Goal: Download file/media

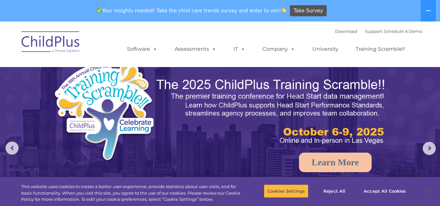
select select "MEDIUM"
click at [374, 192] on button "Accept All Cookies" at bounding box center [384, 191] width 49 height 14
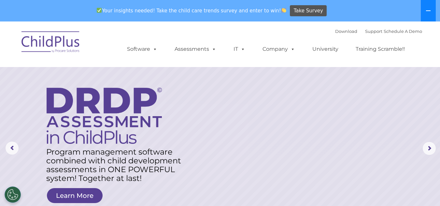
click at [432, 6] on button at bounding box center [428, 10] width 15 height 21
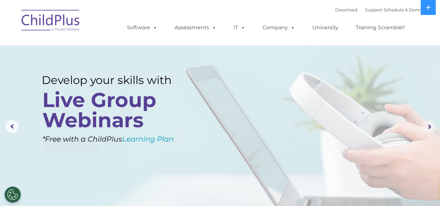
click at [429, 128] on rs-arrow at bounding box center [429, 127] width 13 height 13
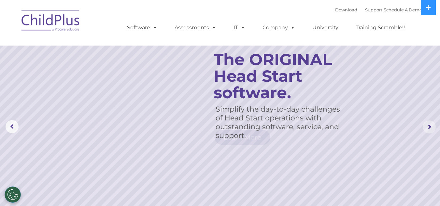
click at [429, 128] on rs-arrow at bounding box center [429, 127] width 13 height 13
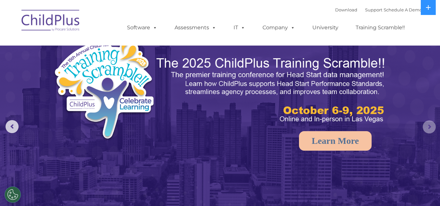
click at [429, 128] on rs-arrow at bounding box center [429, 127] width 13 height 13
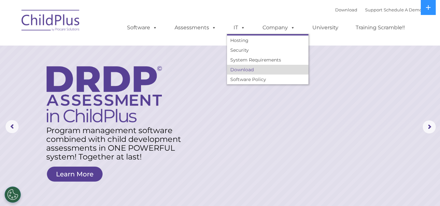
click at [241, 71] on link "Download" at bounding box center [267, 70] width 81 height 10
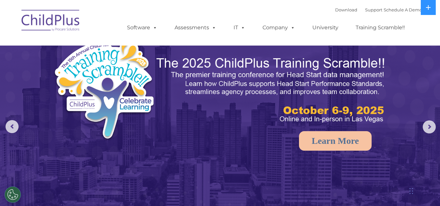
select select "MEDIUM"
click at [335, 11] on link "Download" at bounding box center [346, 9] width 22 height 5
